Goal: Task Accomplishment & Management: Use online tool/utility

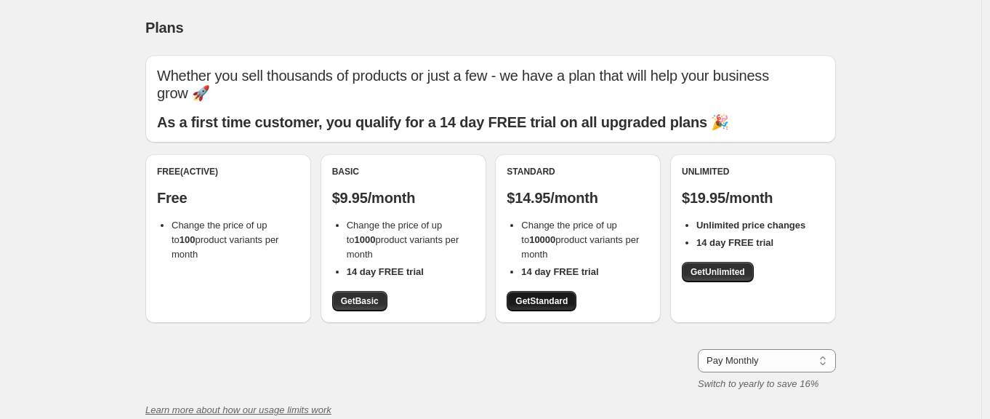
click at [549, 299] on span "Get Standard" at bounding box center [541, 301] width 52 height 12
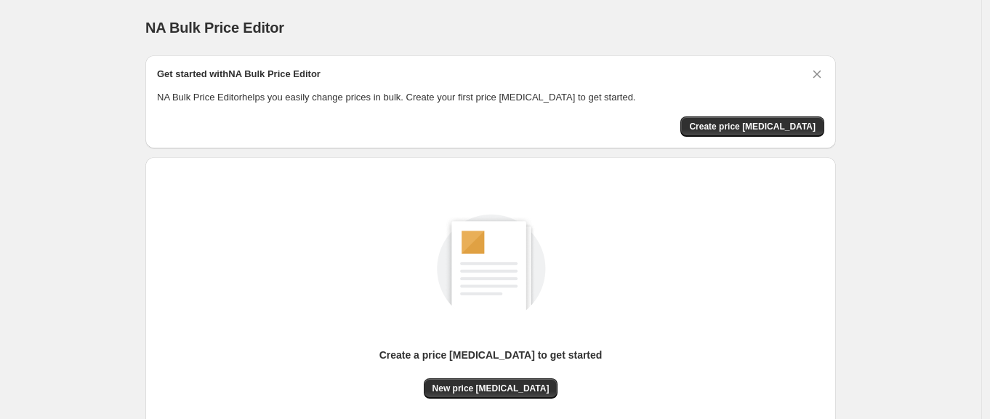
click at [741, 47] on div "NA Bulk Price Editor. This page is ready NA Bulk Price Editor" at bounding box center [490, 27] width 691 height 55
click at [747, 125] on span "Create price [MEDICAL_DATA]" at bounding box center [752, 127] width 126 height 12
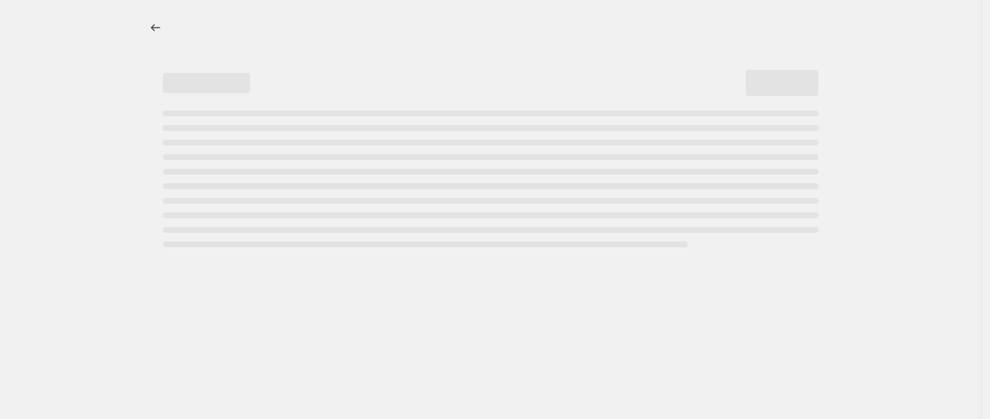
select select "percentage"
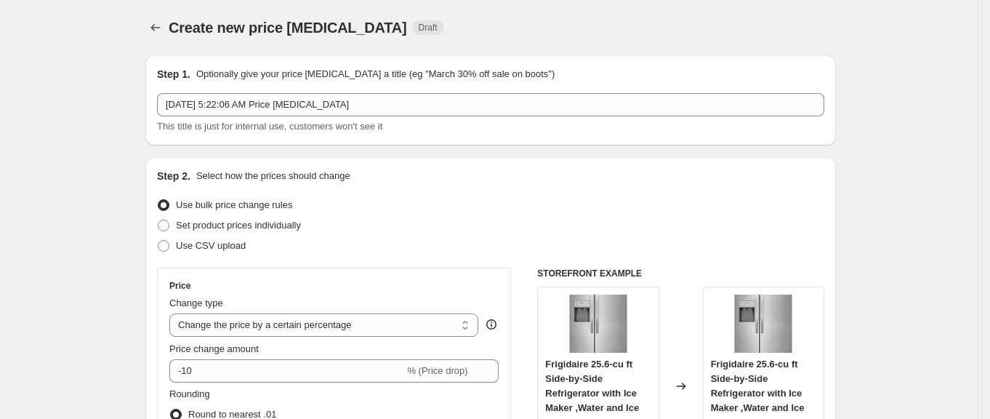
scroll to position [218, 0]
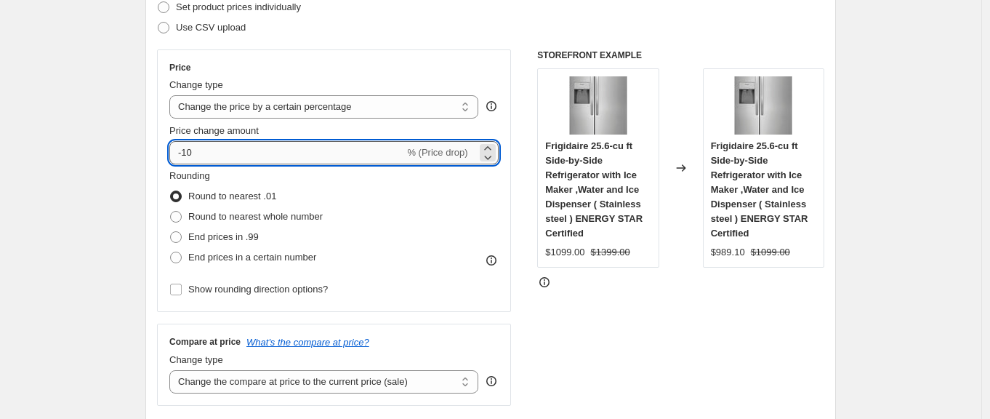
click at [261, 158] on input "-10" at bounding box center [286, 152] width 235 height 23
type input "-60"
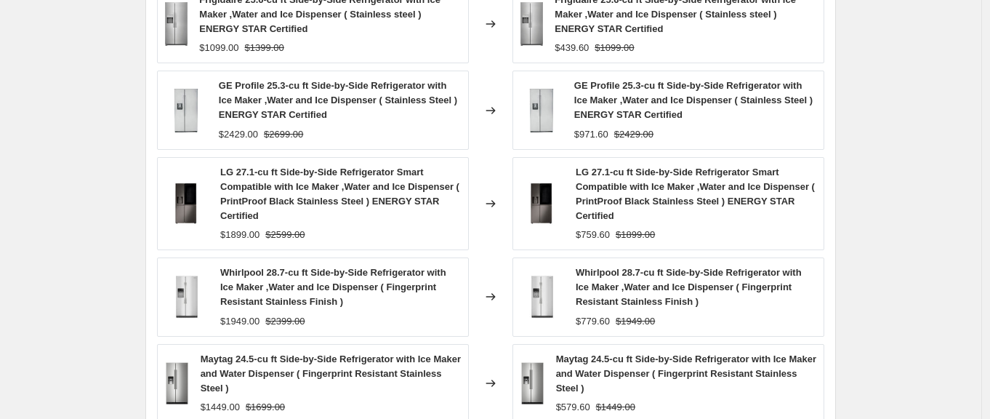
scroll to position [1146, 0]
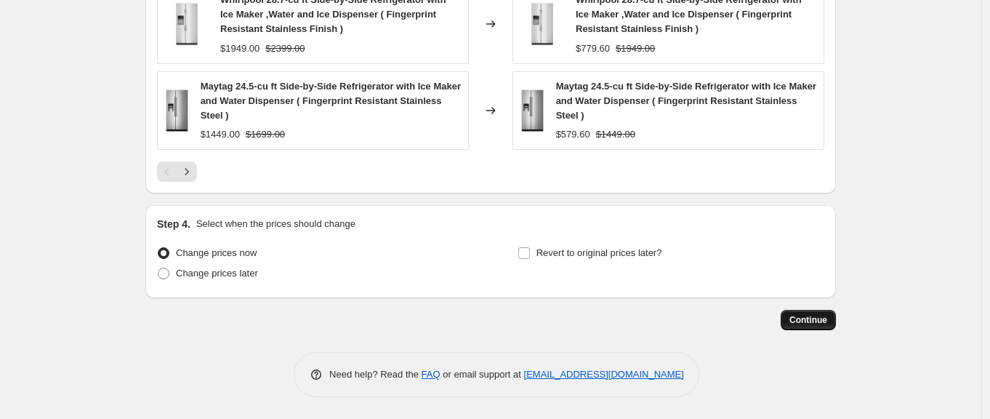
click at [804, 325] on span "Continue" at bounding box center [808, 320] width 38 height 12
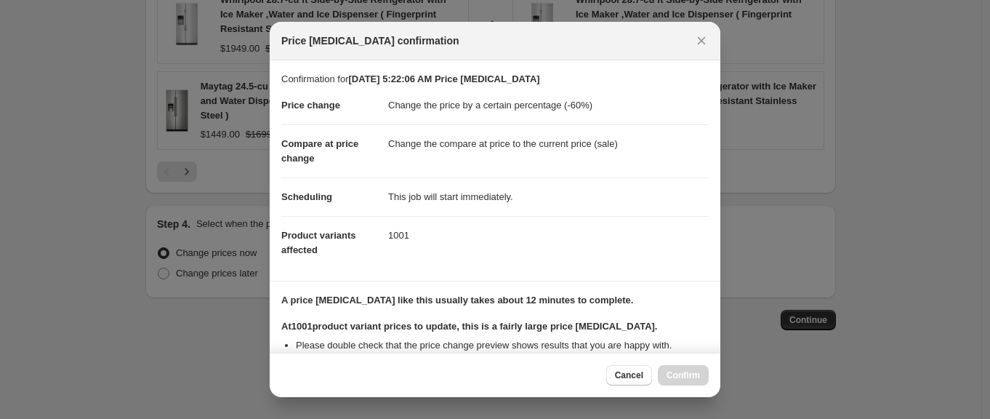
scroll to position [273, 0]
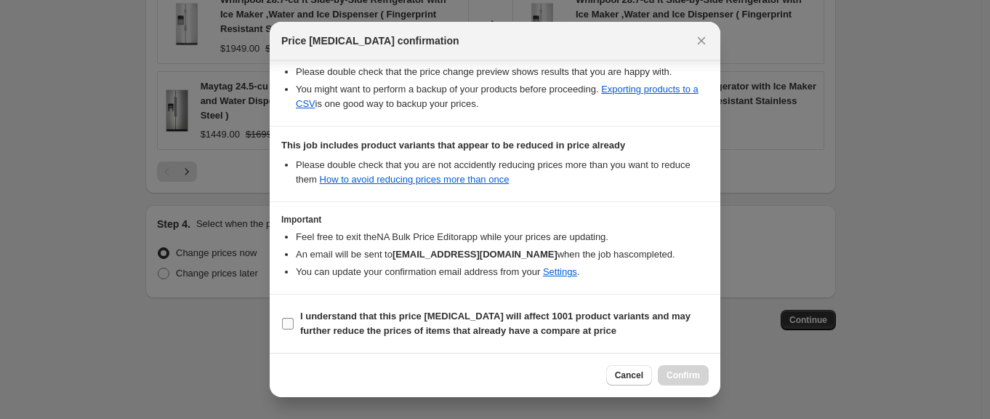
click at [323, 321] on b "I understand that this price change job will affect 1001 product variants and m…" at bounding box center [495, 322] width 390 height 25
click at [294, 321] on input "I understand that this price change job will affect 1001 product variants and m…" at bounding box center [288, 324] width 12 height 12
checkbox input "true"
click at [683, 374] on span "Confirm" at bounding box center [683, 375] width 33 height 12
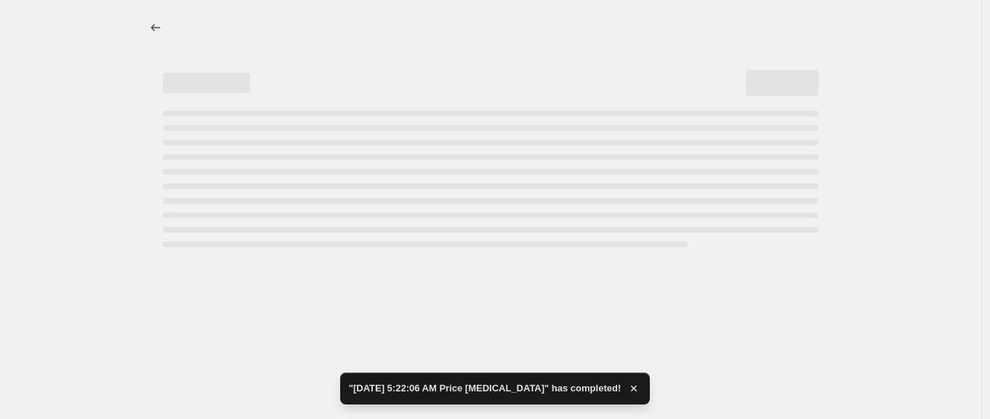
select select "percentage"
